Goal: Navigation & Orientation: Understand site structure

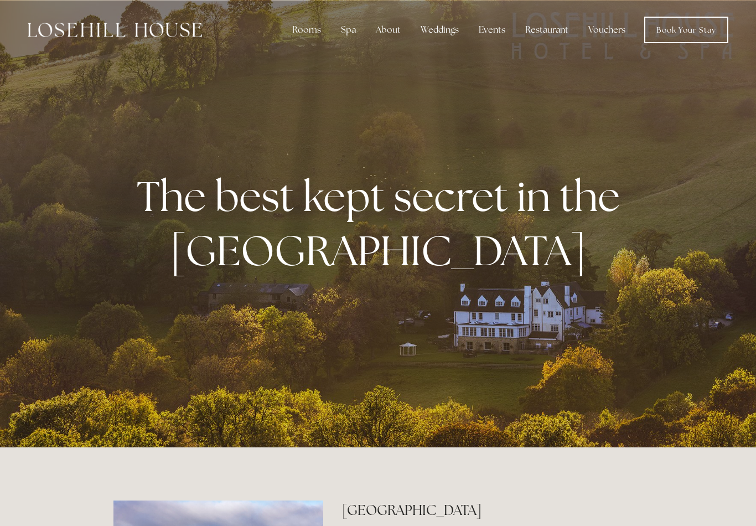
click at [695, 27] on link "Book Your Stay" at bounding box center [686, 30] width 84 height 27
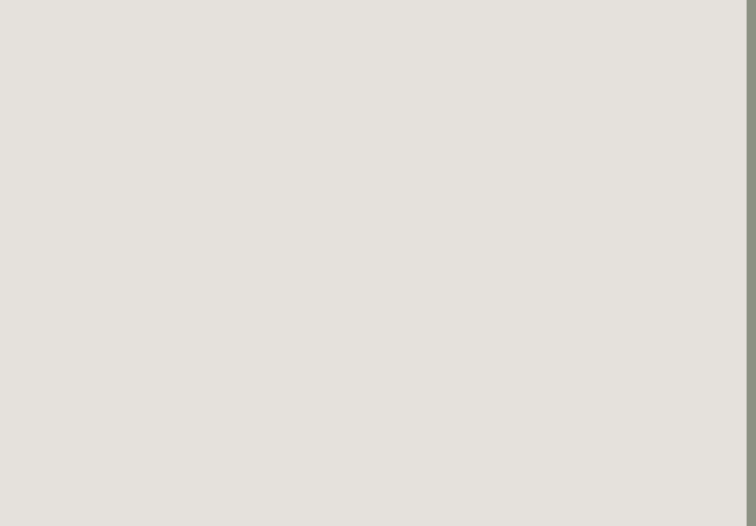
scroll to position [0, 9]
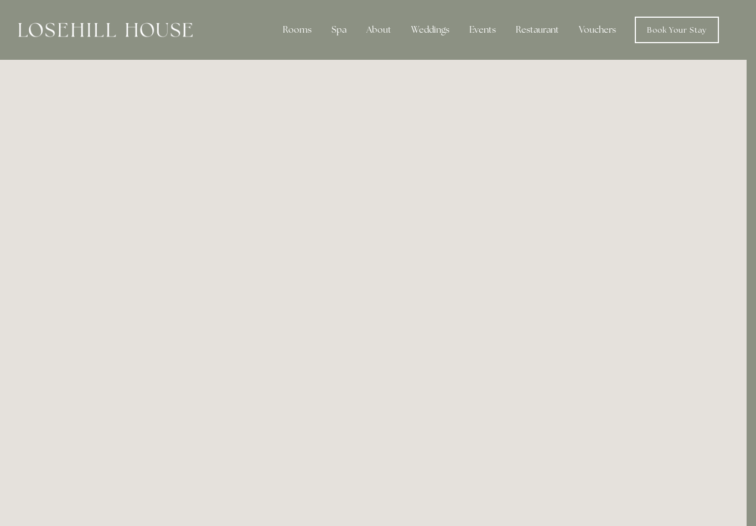
click at [92, 36] on img at bounding box center [105, 30] width 174 height 14
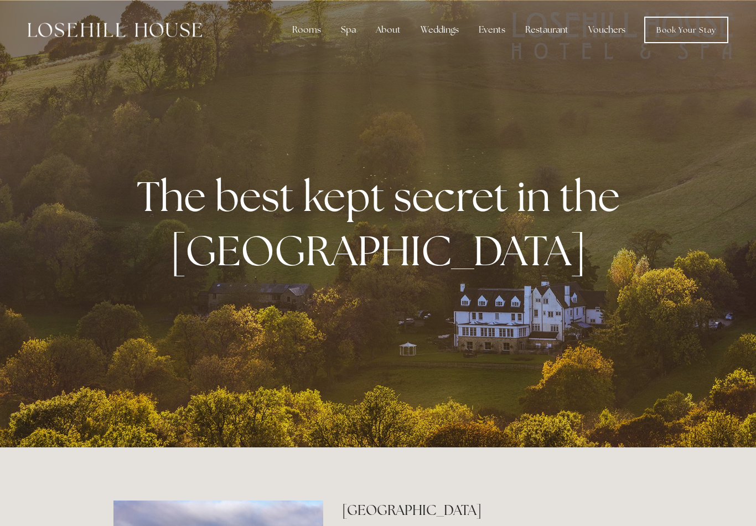
click at [394, 24] on div "About" at bounding box center [388, 30] width 43 height 22
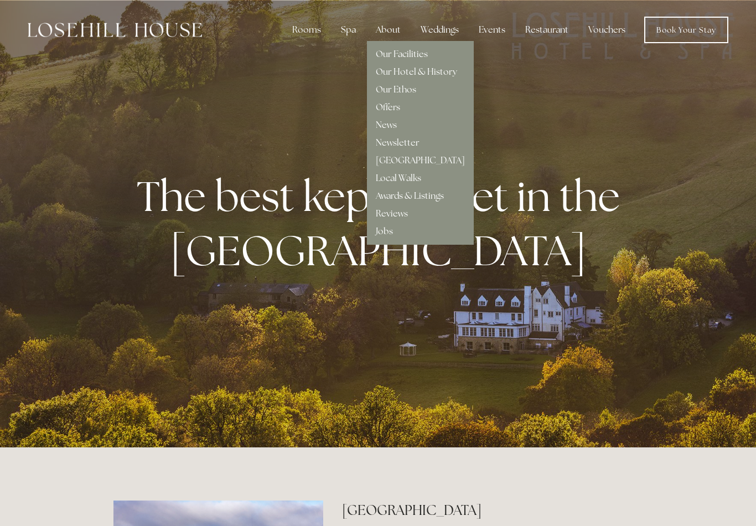
click at [400, 50] on link "Our Facilities" at bounding box center [402, 54] width 52 height 12
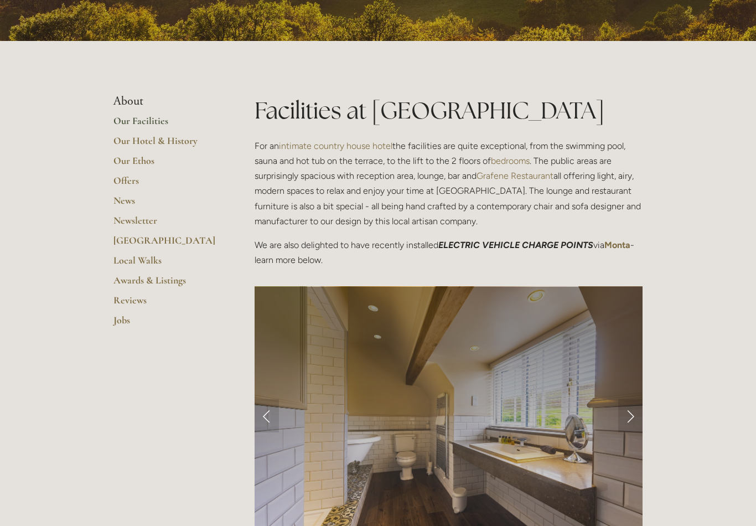
scroll to position [191, 0]
click at [126, 178] on link "Offers" at bounding box center [166, 184] width 106 height 20
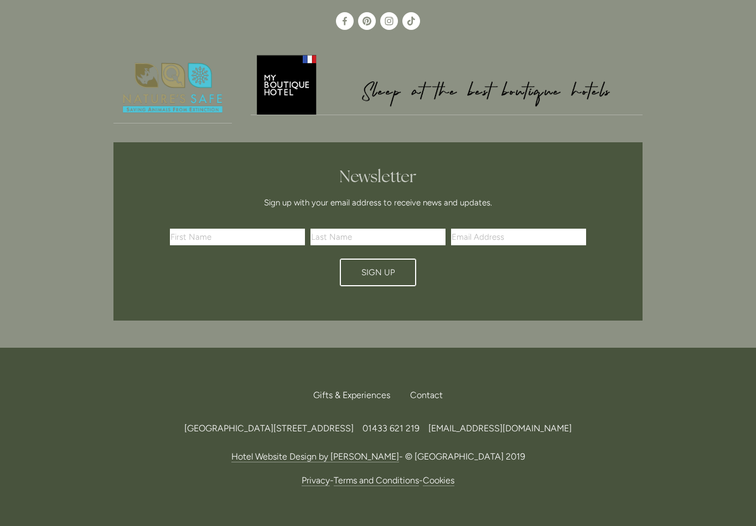
scroll to position [2540, 0]
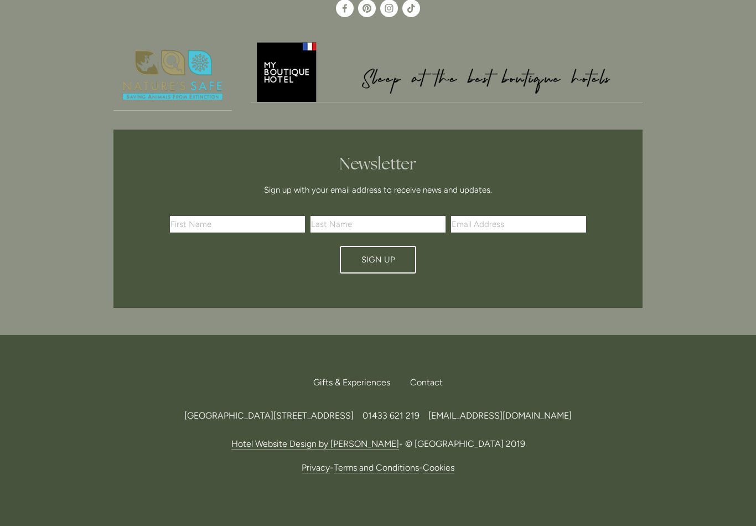
click at [423, 370] on div "Contact" at bounding box center [422, 382] width 42 height 24
click at [233, 370] on nav "Gifts & Experiences Contact Call Us Find Us" at bounding box center [377, 382] width 529 height 24
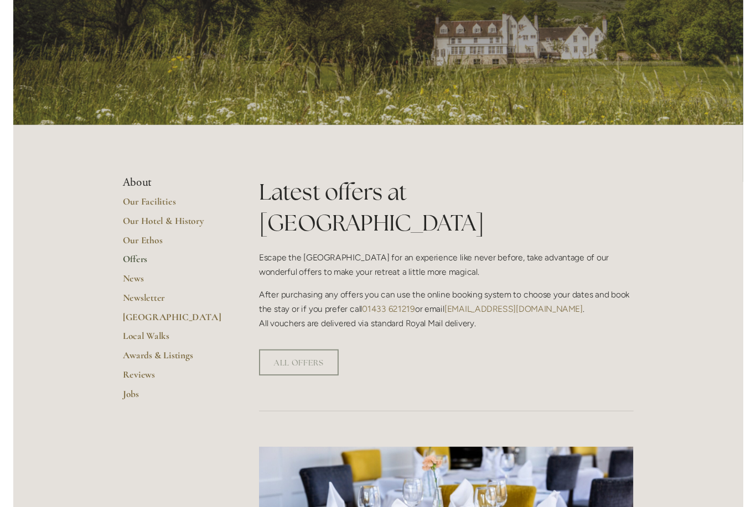
scroll to position [0, 0]
